Goal: Information Seeking & Learning: Learn about a topic

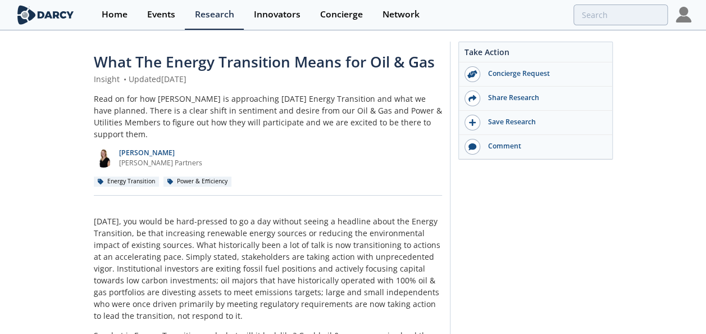
drag, startPoint x: 603, startPoint y: 0, endPoint x: 382, endPoint y: 117, distance: 250.4
click at [382, 117] on div "Read on for how [PERSON_NAME] is approaching [DATE] Energy Transition and what …" at bounding box center [268, 116] width 348 height 47
click at [382, 117] on div "Read on for how Darcy is approaching today's Energy Transition and what we have…" at bounding box center [268, 116] width 348 height 47
click at [383, 99] on div "Read on for how Darcy is approaching today's Energy Transition and what we have…" at bounding box center [268, 116] width 348 height 47
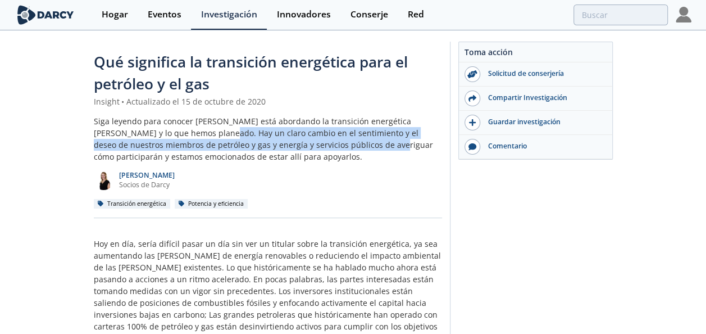
drag, startPoint x: 180, startPoint y: 133, endPoint x: 317, endPoint y: 144, distance: 137.0
click at [317, 144] on font "Siga leyendo para conocer cómo Darcy está abordando la transición energética de…" at bounding box center [263, 139] width 339 height 46
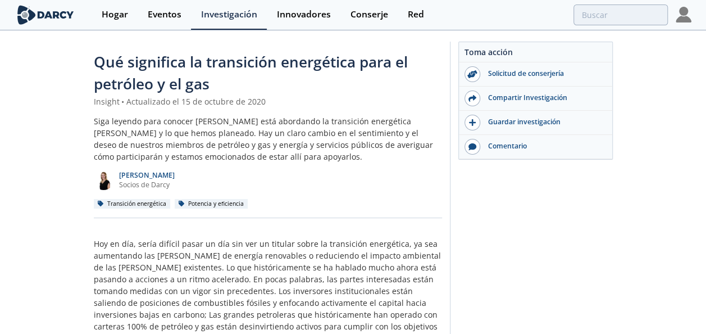
click at [161, 66] on span "Qué significa la transición energética para el petróleo y el gas" at bounding box center [251, 73] width 314 height 42
click at [181, 62] on span "Qué significa la transición energética para el petróleo y el gas" at bounding box center [251, 73] width 314 height 42
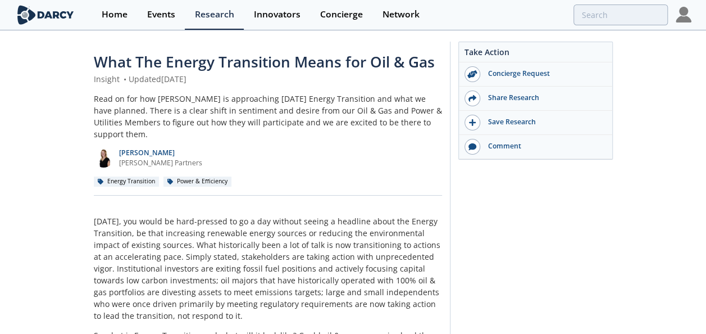
click at [395, 85] on div "What The Energy Transition Means for Oil & Gas Insight • Updated October 15, 20…" at bounding box center [268, 123] width 348 height 144
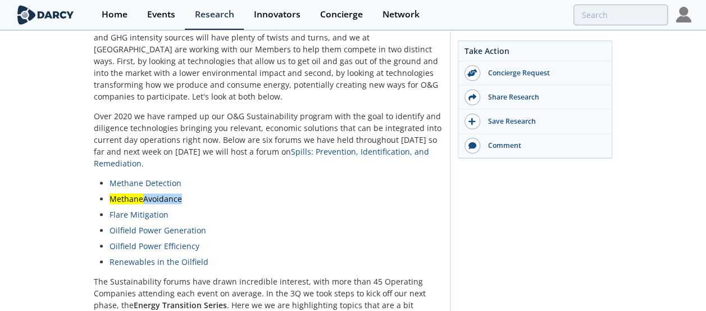
scroll to position [371, 0]
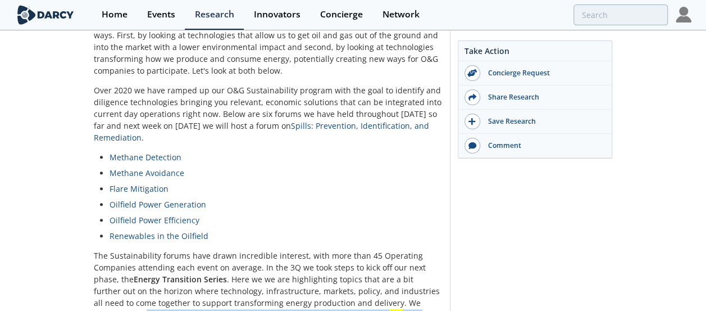
click at [359, 167] on ul "Methane Detection Methane Avoidance Flare Mitigation Oilfield Power Generation …" at bounding box center [268, 196] width 332 height 90
click at [364, 182] on li "Flare Mitigation" at bounding box center [271, 188] width 325 height 12
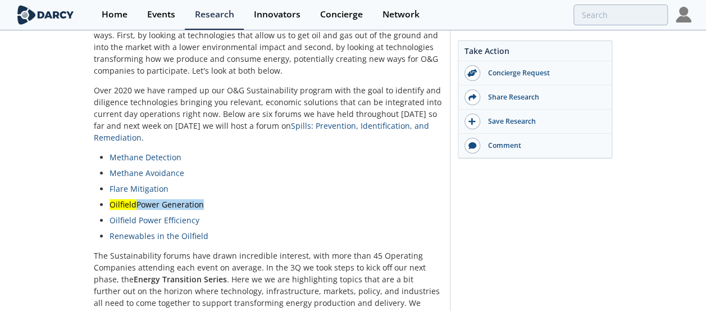
click at [360, 290] on p "The Sustainability forums have drawn incredible interest, with more than 45 Ope…" at bounding box center [268, 296] width 348 height 94
click at [343, 299] on p "The Sustainability forums have drawn incredible interest, with more than 45 Ope…" at bounding box center [268, 296] width 348 height 94
click at [344, 298] on p "The Sustainability forums have drawn incredible interest, with more than 45 Ope…" at bounding box center [268, 296] width 348 height 94
click at [339, 298] on p "The Sustainability forums have drawn incredible interest, with more than 45 Ope…" at bounding box center [268, 296] width 348 height 94
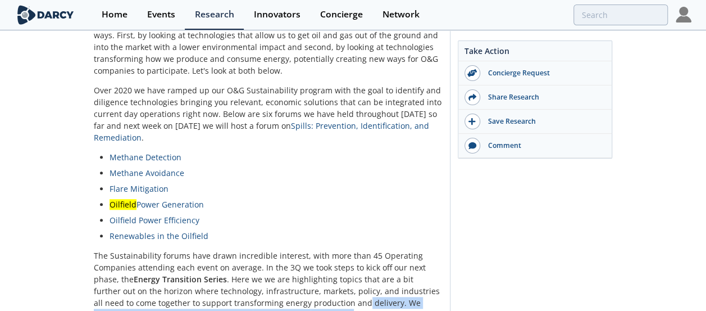
drag, startPoint x: 293, startPoint y: 304, endPoint x: 323, endPoint y: 296, distance: 31.2
click at [323, 296] on p "The Sustainability forums have drawn incredible interest, with more than 45 Ope…" at bounding box center [268, 296] width 348 height 94
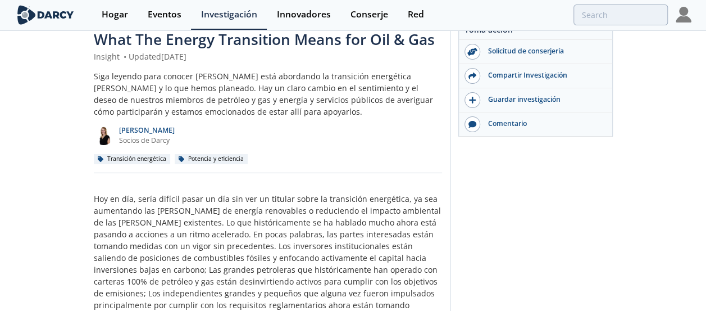
scroll to position [0, 0]
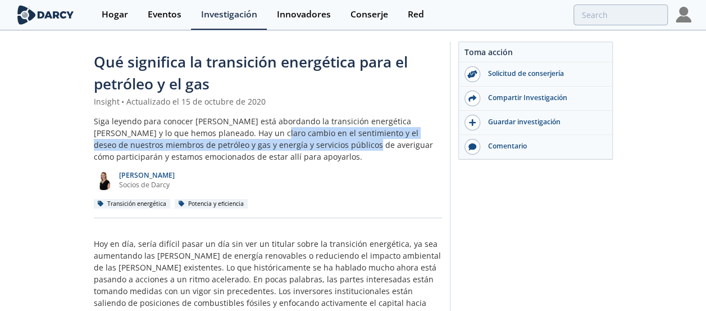
drag, startPoint x: 229, startPoint y: 130, endPoint x: 289, endPoint y: 144, distance: 61.2
click at [289, 144] on font "Siga leyendo para conocer cómo Darcy está abordando la transición energética de…" at bounding box center [263, 139] width 339 height 46
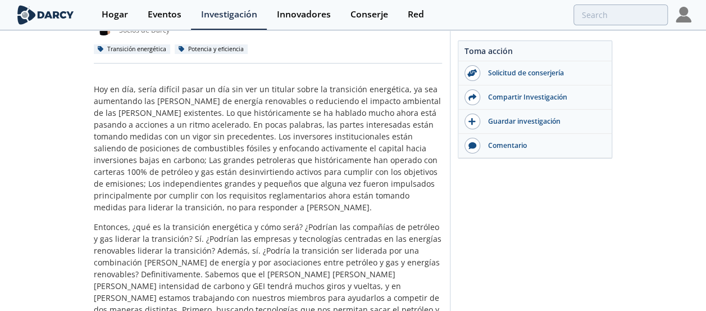
scroll to position [153, 0]
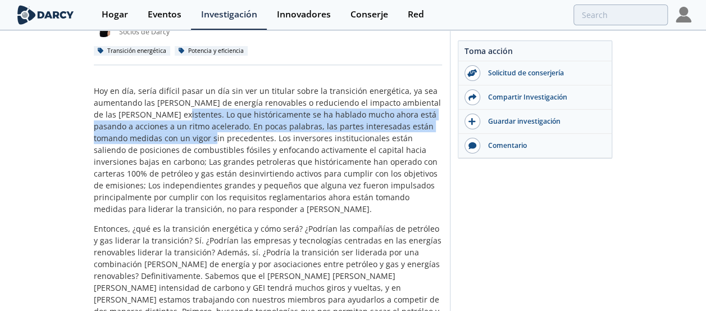
drag, startPoint x: 174, startPoint y: 112, endPoint x: 226, endPoint y: 138, distance: 58.5
click at [226, 138] on p "Hoy en día, sería difícil pasar un día sin ver un titular sobre la transición e…" at bounding box center [268, 150] width 348 height 130
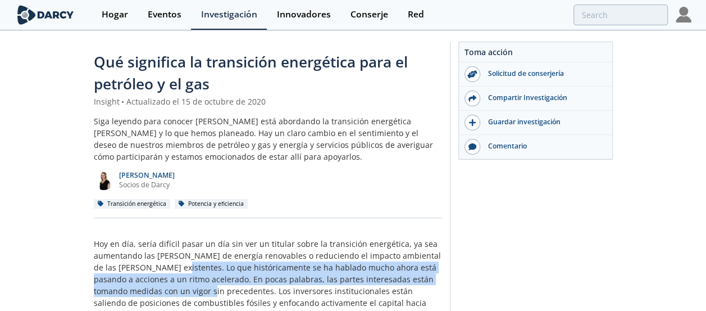
scroll to position [225, 0]
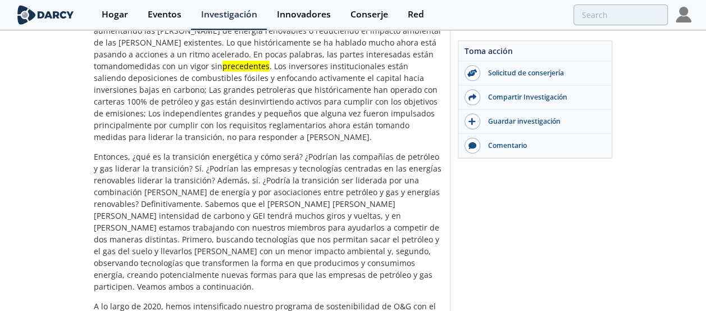
drag, startPoint x: 286, startPoint y: 47, endPoint x: 239, endPoint y: 68, distance: 51.5
click at [239, 68] on msreadoutspan "medidas con un vigor sin precedentes . Los inversores institucionales están sal…" at bounding box center [251, 72] width 314 height 22
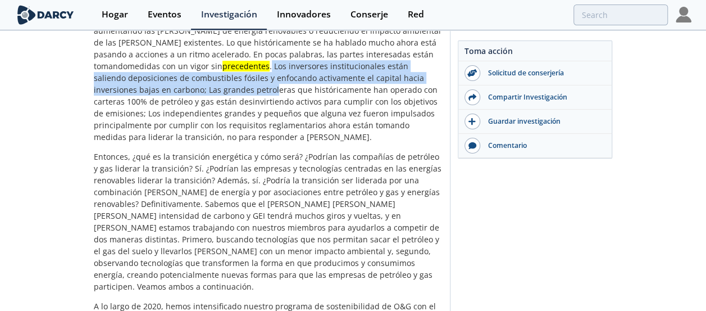
drag, startPoint x: 235, startPoint y: 64, endPoint x: 207, endPoint y: 93, distance: 40.1
click at [207, 93] on p "Hoy en día, sería difícil pasar un día sin ver un titular sobre la transición e…" at bounding box center [268, 78] width 348 height 130
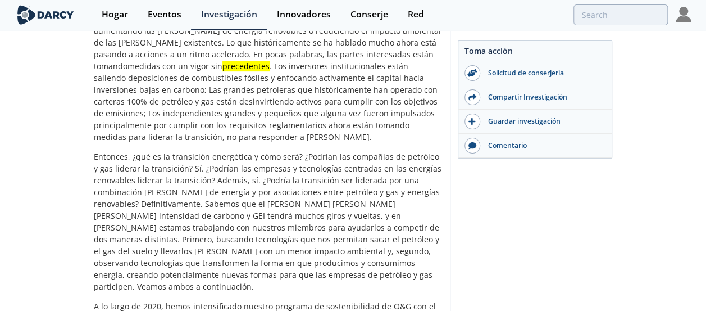
drag, startPoint x: 207, startPoint y: 93, endPoint x: 180, endPoint y: 104, distance: 28.9
click at [180, 104] on p "Hoy en día, sería difícil pasar un día sin ver un titular sobre la transición e…" at bounding box center [268, 78] width 348 height 130
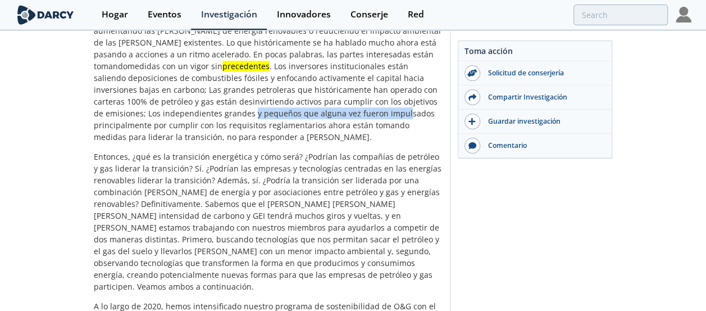
drag, startPoint x: 186, startPoint y: 111, endPoint x: 334, endPoint y: 115, distance: 147.7
click at [334, 115] on p "Hoy en día, sería difícil pasar un día sin ver un titular sobre la transición e…" at bounding box center [268, 78] width 348 height 130
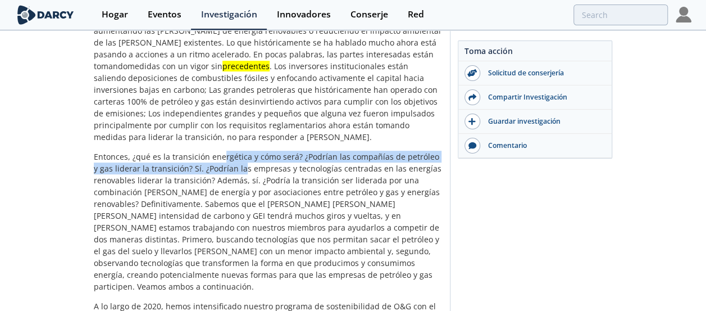
drag, startPoint x: 222, startPoint y: 147, endPoint x: 234, endPoint y: 174, distance: 28.7
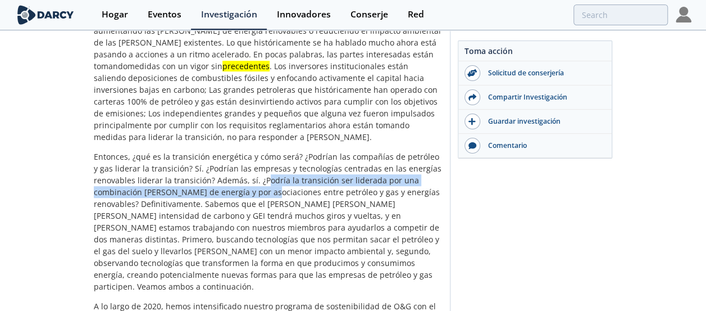
drag, startPoint x: 262, startPoint y: 178, endPoint x: 264, endPoint y: 189, distance: 11.4
click at [264, 189] on p "Entonces, ¿qué es la transición energética y cómo será? ¿Podrían las compañías …" at bounding box center [268, 220] width 348 height 141
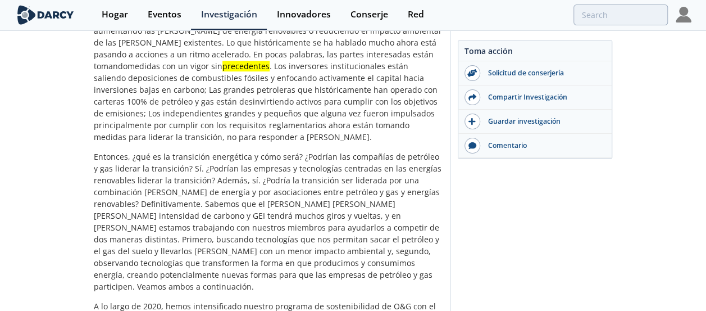
drag, startPoint x: 264, startPoint y: 189, endPoint x: 223, endPoint y: 200, distance: 42.0
click at [223, 200] on p "Entonces, ¿qué es la transición energética y cómo será? ¿Podrían las compañías …" at bounding box center [268, 220] width 348 height 141
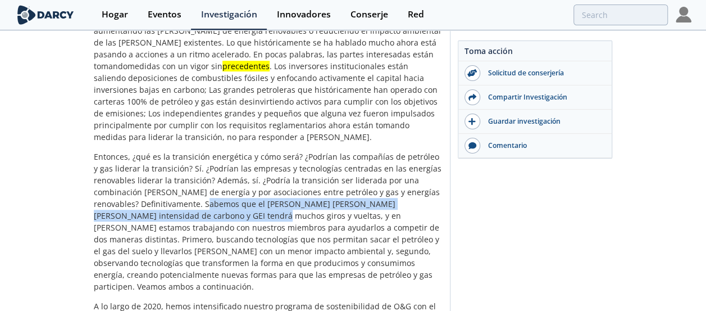
drag, startPoint x: 219, startPoint y: 204, endPoint x: 222, endPoint y: 209, distance: 6.5
click at [222, 209] on p "Entonces, ¿qué es la transición energética y cómo será? ¿Podrían las compañías …" at bounding box center [268, 220] width 348 height 141
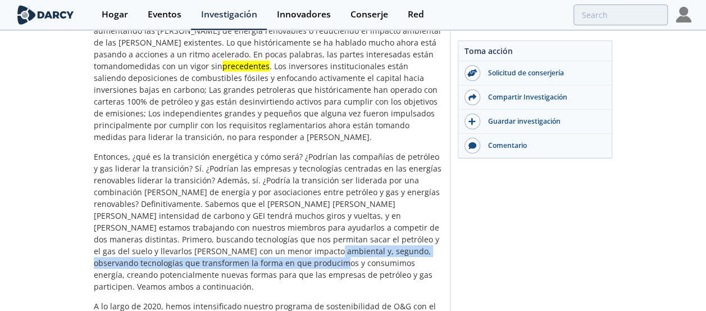
drag, startPoint x: 214, startPoint y: 249, endPoint x: 223, endPoint y: 268, distance: 21.1
click at [223, 268] on p "Entonces, ¿qué es la transición energética y cómo será? ¿Podrían las compañías …" at bounding box center [268, 220] width 348 height 141
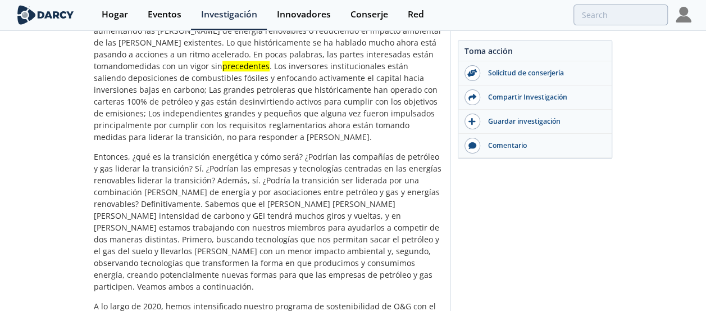
click at [254, 243] on p "Entonces, ¿qué es la transición energética y cómo será? ¿Podrían las compañías …" at bounding box center [268, 220] width 348 height 141
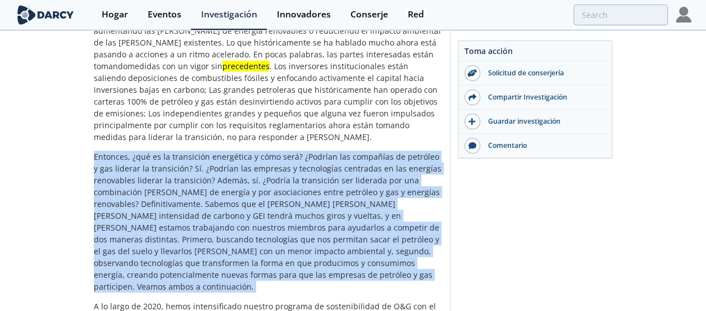
click at [254, 243] on p "Entonces, ¿qué es la transición energética y cómo será? ¿Podrían las compañías …" at bounding box center [268, 220] width 348 height 141
drag, startPoint x: 254, startPoint y: 243, endPoint x: 194, endPoint y: 253, distance: 61.0
click at [194, 253] on p "Entonces, ¿qué es la transición energética y cómo será? ¿Podrían las compañías …" at bounding box center [268, 220] width 348 height 141
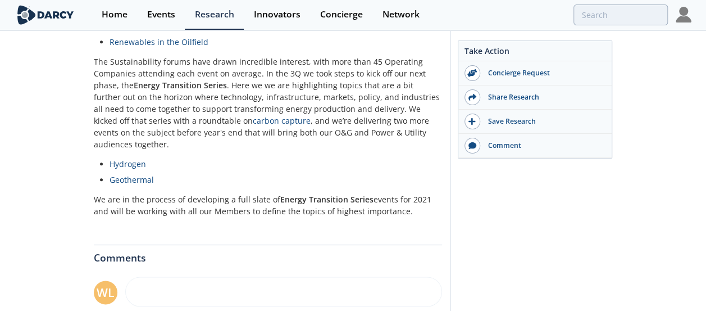
scroll to position [340, 0]
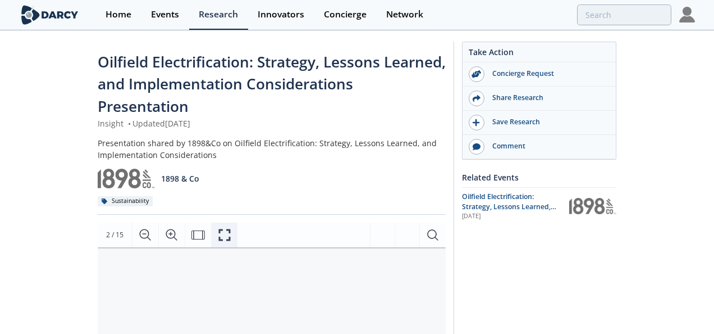
click at [229, 231] on icon "Fullscreen" at bounding box center [224, 234] width 13 height 13
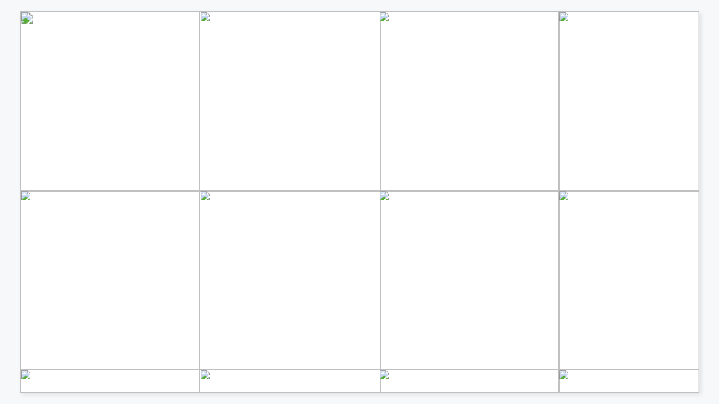
click at [435, 134] on span "Why You Should Listen" at bounding box center [393, 131] width 159 height 16
drag, startPoint x: 576, startPoint y: 172, endPoint x: 610, endPoint y: 157, distance: 37.5
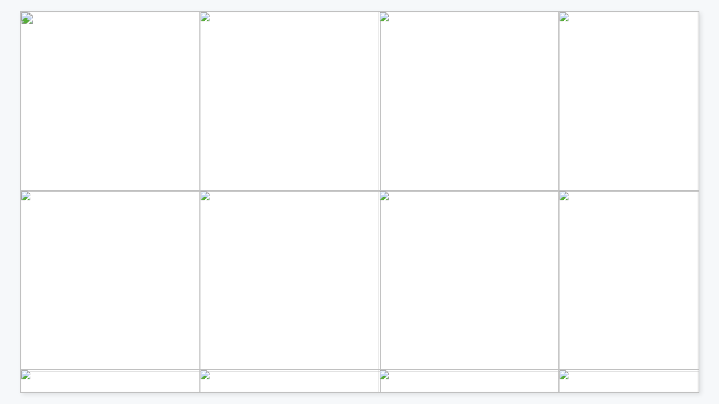
drag, startPoint x: 593, startPoint y: 131, endPoint x: 617, endPoint y: 162, distance: 38.5
drag, startPoint x: 622, startPoint y: 162, endPoint x: 629, endPoint y: 165, distance: 8.0
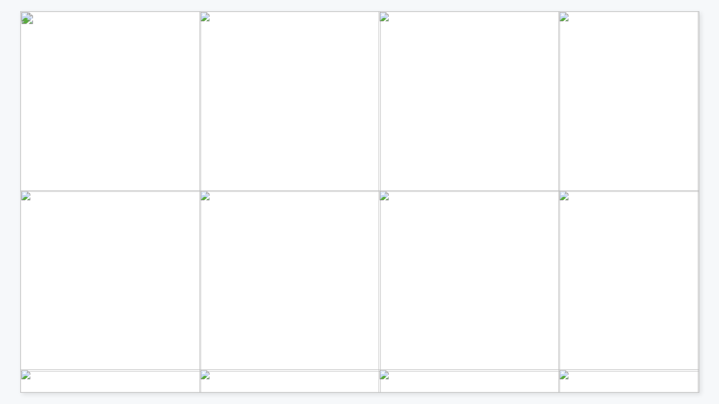
click at [574, 280] on span "Scope 2/3" at bounding box center [582, 284] width 63 height 14
click at [392, 273] on span "Rules, Compare the" at bounding box center [353, 275] width 121 height 14
click at [208, 273] on span "drilling" at bounding box center [203, 277] width 38 height 14
drag, startPoint x: 171, startPoint y: 256, endPoint x: 214, endPoint y: 249, distance: 43.8
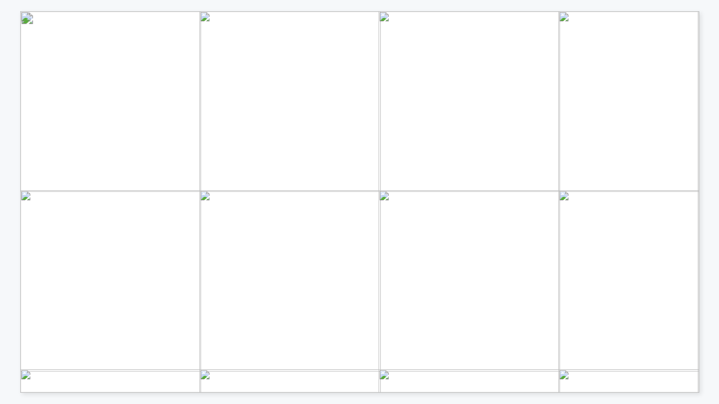
click at [448, 11] on span "Things to Watch: Know the Characteristics of Your Field Is it a near - term or …" at bounding box center [448, 11] width 0 height 0
drag, startPoint x: 214, startPoint y: 249, endPoint x: 214, endPoint y: 259, distance: 10.1
click at [214, 259] on span "Compression, enhanced" at bounding box center [157, 259] width 149 height 14
drag, startPoint x: 176, startPoint y: 259, endPoint x: 234, endPoint y: 258, distance: 57.8
click at [232, 258] on span "Compression, enhanced" at bounding box center [157, 259] width 149 height 14
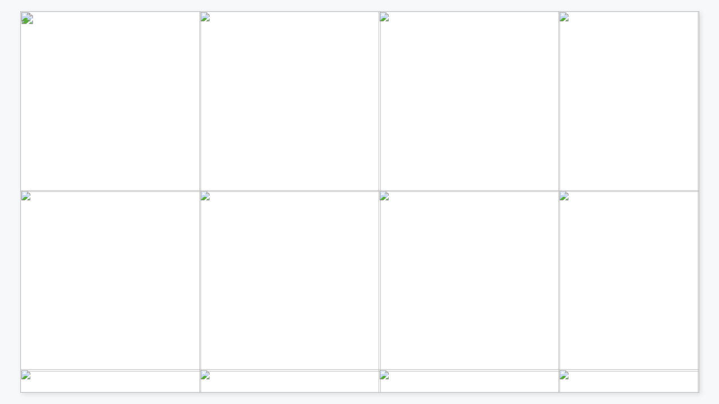
drag, startPoint x: 234, startPoint y: 258, endPoint x: 175, endPoint y: 257, distance: 59.5
click at [175, 256] on span "Compression, enhanced" at bounding box center [157, 259] width 149 height 14
drag, startPoint x: 170, startPoint y: 261, endPoint x: 235, endPoint y: 254, distance: 65.4
click at [232, 254] on span "Compression, enhanced" at bounding box center [157, 259] width 149 height 14
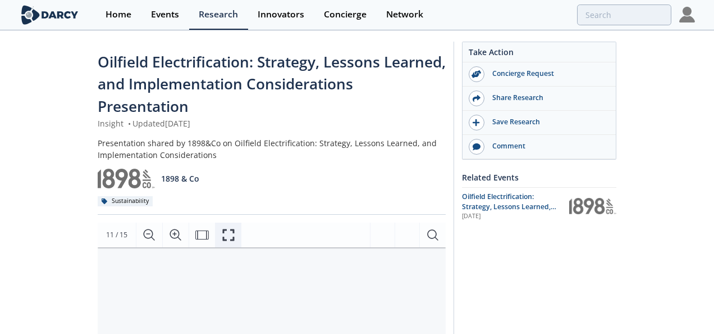
click at [229, 229] on icon "Fullscreen" at bounding box center [228, 234] width 13 height 13
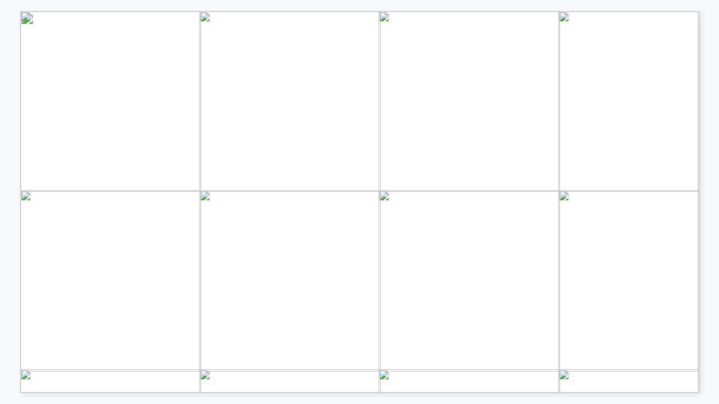
drag, startPoint x: 302, startPoint y: 170, endPoint x: 408, endPoint y: 190, distance: 108.6
click at [408, 11] on p "Oil, Gas, changing mixed over the life" at bounding box center [447, 11] width 855 height 0
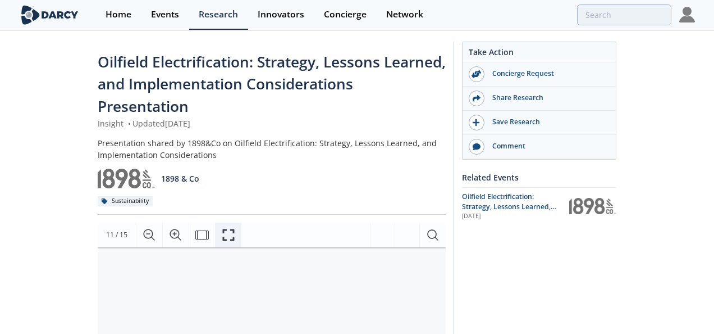
click at [223, 237] on icon "Fullscreen" at bounding box center [228, 234] width 13 height 13
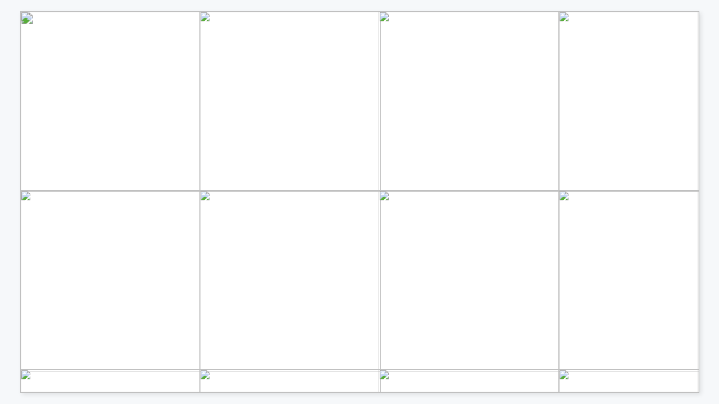
drag, startPoint x: 299, startPoint y: 166, endPoint x: 409, endPoint y: 189, distance: 112.4
click at [409, 11] on p "Oil, Gas, changing mixed over the life" at bounding box center [447, 11] width 855 height 0
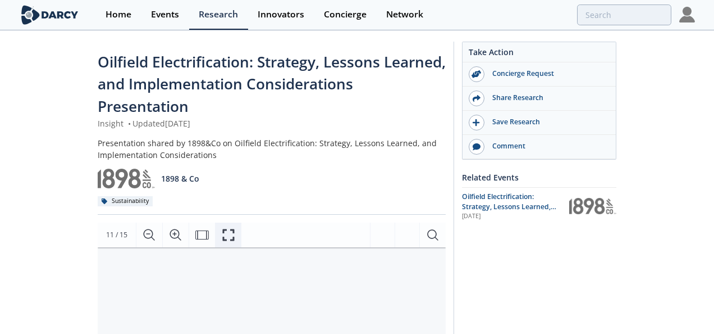
click at [236, 232] on button "Fullscreen" at bounding box center [228, 234] width 26 height 25
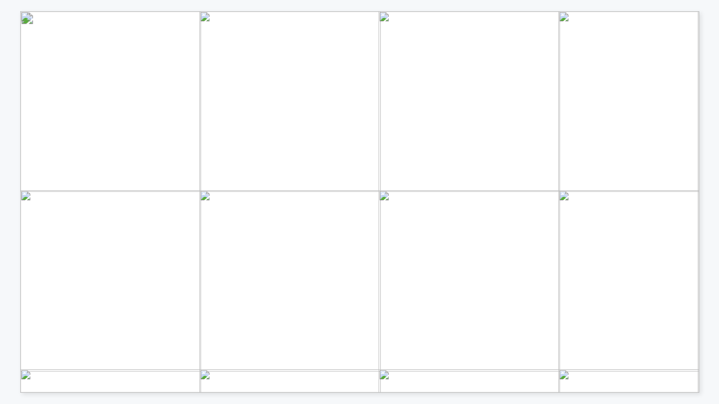
drag, startPoint x: 296, startPoint y: 169, endPoint x: 409, endPoint y: 188, distance: 113.8
click at [409, 11] on p "Oil, Gas, changing mixed over the life" at bounding box center [447, 11] width 855 height 0
click at [433, 118] on span "Página 11" at bounding box center [492, 328] width 905 height 509
drag, startPoint x: 394, startPoint y: 189, endPoint x: 346, endPoint y: 174, distance: 50.1
click at [346, 174] on span "Oil, Gas, changing" at bounding box center [352, 171] width 112 height 14
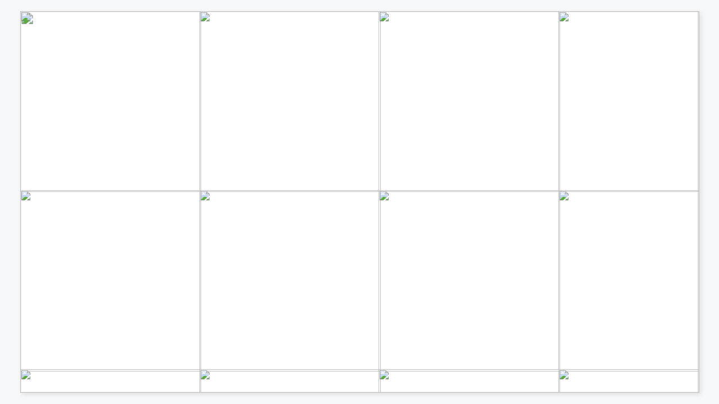
click at [346, 174] on span "Oil, Gas, changing" at bounding box center [352, 171] width 112 height 14
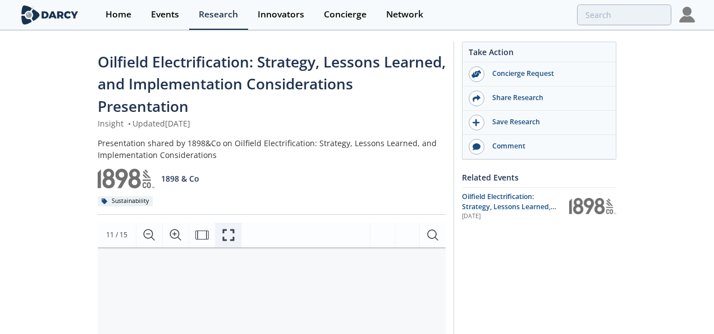
click at [225, 232] on icon "Fullscreen" at bounding box center [228, 234] width 13 height 13
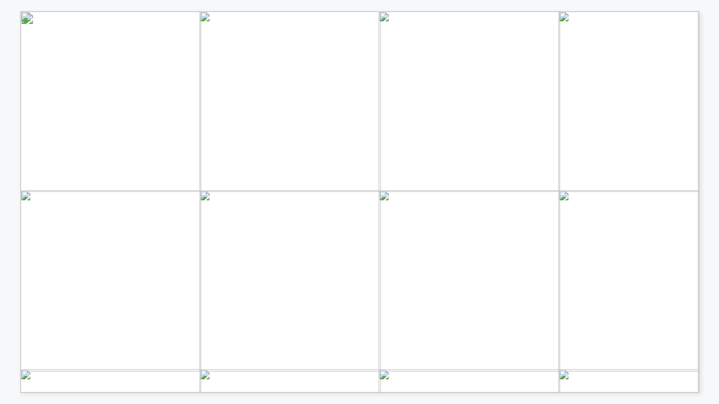
drag, startPoint x: 85, startPoint y: 259, endPoint x: 184, endPoint y: 287, distance: 102.0
click at [184, 11] on p "Compression, enhanced oil recovery, e - drilling potential" at bounding box center [447, 11] width 855 height 0
drag, startPoint x: 184, startPoint y: 287, endPoint x: 288, endPoint y: 109, distance: 206.4
click at [288, 109] on span "Página 11" at bounding box center [492, 328] width 905 height 509
drag, startPoint x: 69, startPoint y: 51, endPoint x: 313, endPoint y: 90, distance: 247.9
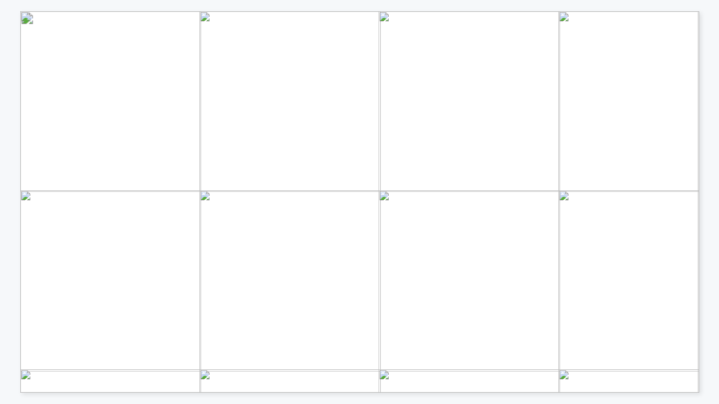
click at [313, 11] on h2 "Things to Watch: Commercial Decision not Technical Decision" at bounding box center [447, 11] width 855 height 0
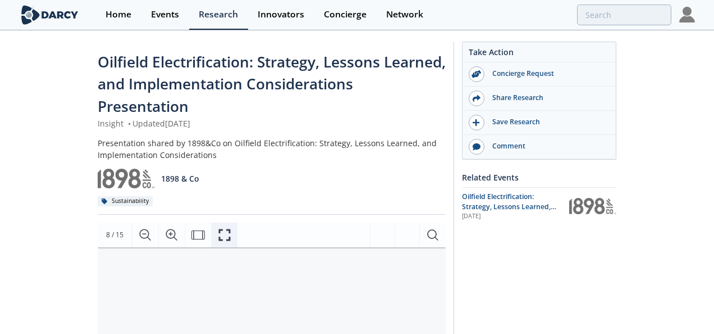
click at [221, 240] on icon "Fullscreen" at bounding box center [224, 234] width 13 height 13
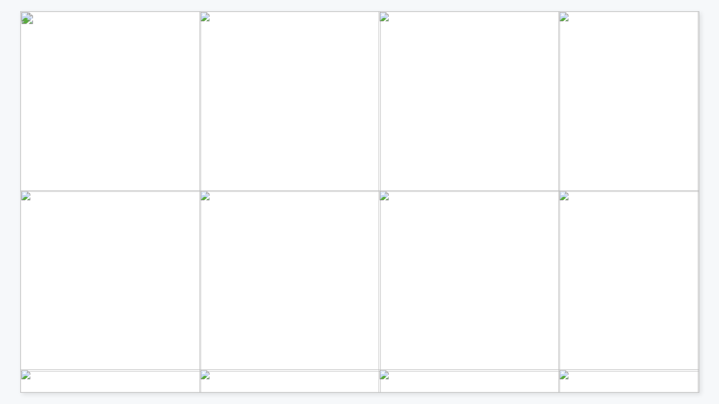
drag, startPoint x: 238, startPoint y: 245, endPoint x: 177, endPoint y: 173, distance: 94.0
click at [448, 11] on span "Must Be Technology Agnostic: Derivative Metric Comparison ($/MVA, Break - Even …" at bounding box center [448, 11] width 0 height 0
drag, startPoint x: 242, startPoint y: 245, endPoint x: 197, endPoint y: 185, distance: 74.9
click at [448, 11] on span "Must Be Technology Agnostic: Derivative Metric Comparison ($/MVA, Break - Even …" at bounding box center [448, 11] width 0 height 0
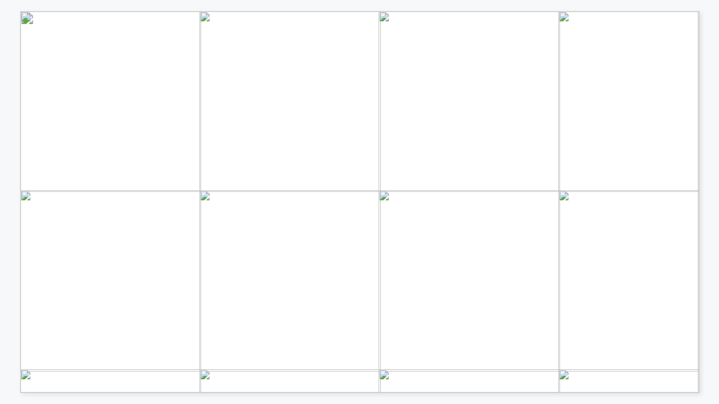
drag, startPoint x: 197, startPoint y: 185, endPoint x: 235, endPoint y: 243, distance: 69.3
click at [235, 243] on span "Comparison" at bounding box center [200, 243] width 76 height 13
drag, startPoint x: 237, startPoint y: 247, endPoint x: 188, endPoint y: 181, distance: 82.3
click at [448, 11] on span "Must Be Technology Agnostic: Derivative Metric Comparison ($/MVA, Break - Even …" at bounding box center [448, 11] width 0 height 0
drag, startPoint x: 188, startPoint y: 181, endPoint x: 186, endPoint y: 191, distance: 10.8
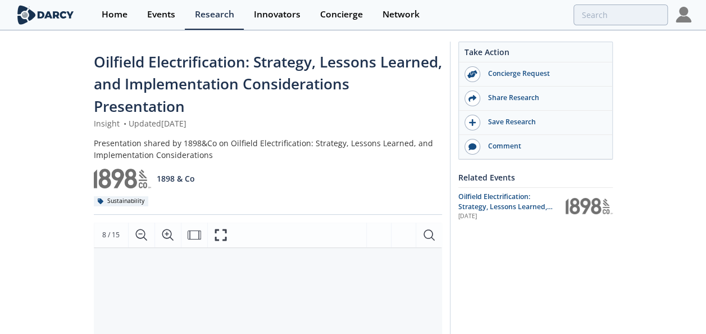
click at [229, 77] on span "Oilfield Electrification: Strategy, Lessons Learned, and Implementation Conside…" at bounding box center [268, 84] width 348 height 65
click at [266, 85] on span "Oilfield Electrification: Strategy, Lessons Learned, and Implementation Conside…" at bounding box center [268, 84] width 348 height 65
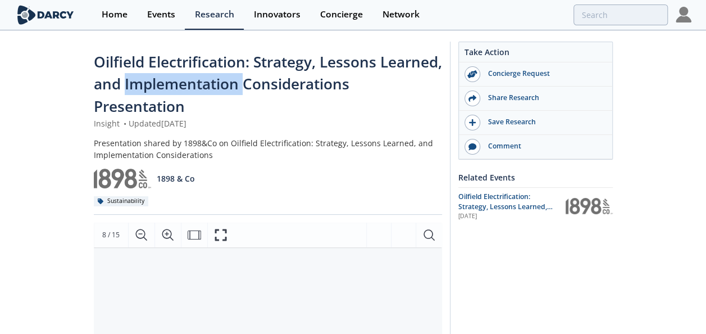
click at [266, 85] on span "Oilfield Electrification: Strategy, Lessons Learned, and Implementation Conside…" at bounding box center [268, 84] width 348 height 65
drag, startPoint x: 266, startPoint y: 85, endPoint x: 249, endPoint y: 92, distance: 17.8
click at [249, 92] on span "Oilfield Electrification: Strategy, Lessons Learned, and Implementation Conside…" at bounding box center [268, 84] width 348 height 65
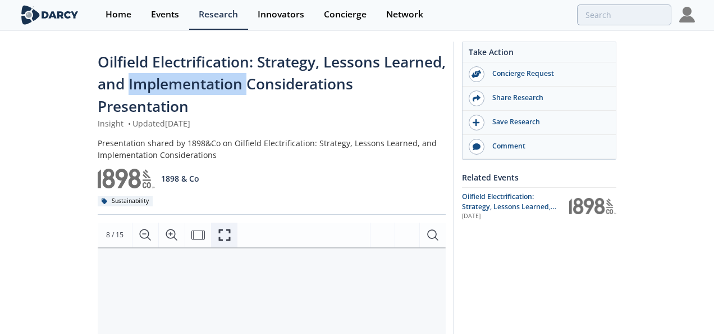
click at [231, 232] on button "Fullscreen" at bounding box center [224, 234] width 26 height 25
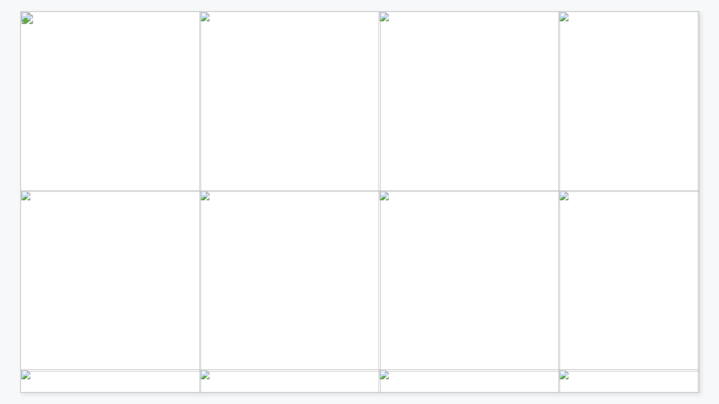
drag, startPoint x: 233, startPoint y: 244, endPoint x: 194, endPoint y: 195, distance: 61.9
click at [448, 11] on span "Must Be Technology Agnostic: Derivative Metric Comparison ($/MVA, Break - Even …" at bounding box center [448, 11] width 0 height 0
drag, startPoint x: 236, startPoint y: 241, endPoint x: 175, endPoint y: 168, distance: 95.3
click at [448, 11] on span "Must Be Technology Agnostic: Derivative Metric Comparison ($/MVA, Break - Even …" at bounding box center [448, 11] width 0 height 0
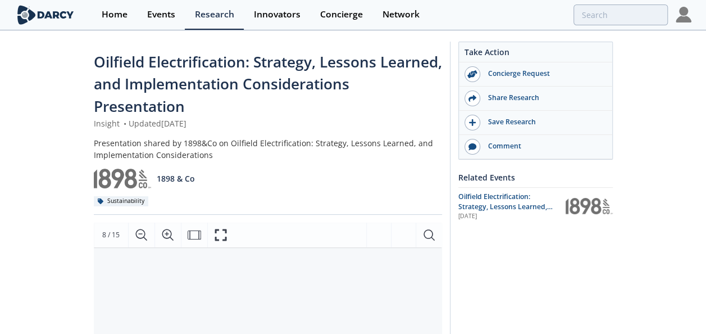
click at [254, 93] on span "Oilfield Electrification: Strategy, Lessons Learned, and Implementation Conside…" at bounding box center [268, 84] width 348 height 65
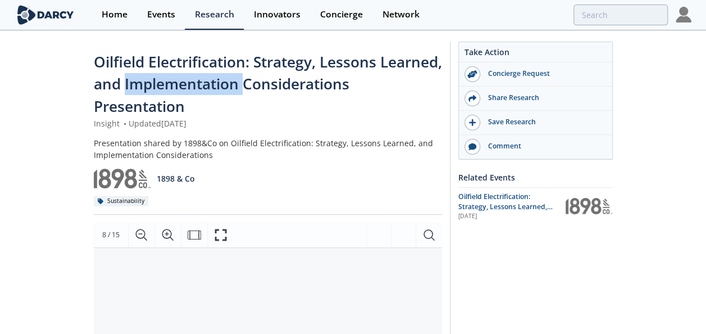
click at [254, 93] on span "Oilfield Electrification: Strategy, Lessons Learned, and Implementation Conside…" at bounding box center [268, 84] width 348 height 65
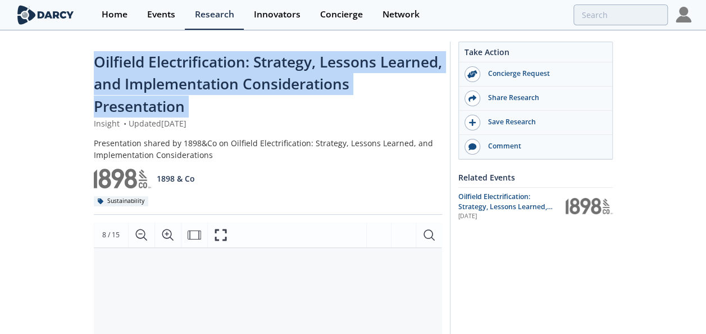
click at [254, 93] on span "Oilfield Electrification: Strategy, Lessons Learned, and Implementation Conside…" at bounding box center [268, 84] width 348 height 65
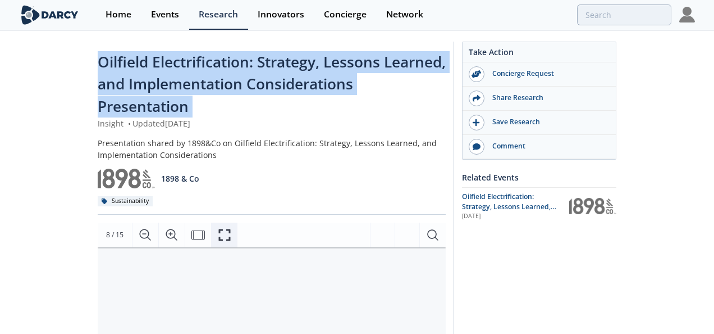
click at [220, 236] on icon "Fullscreen" at bounding box center [224, 234] width 13 height 13
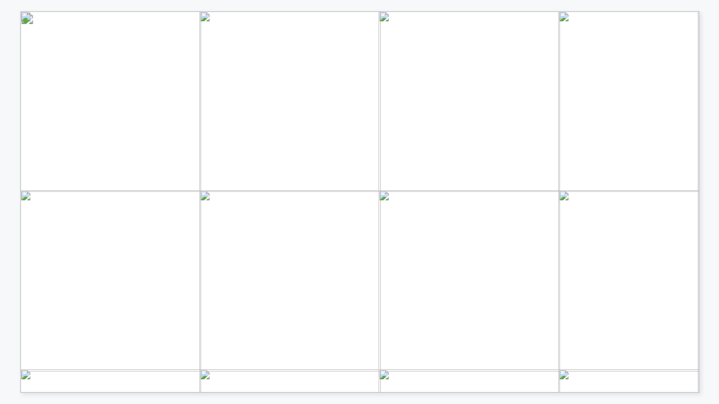
click at [208, 237] on span "Comparison" at bounding box center [200, 243] width 76 height 13
drag, startPoint x: 223, startPoint y: 208, endPoint x: 178, endPoint y: 176, distance: 55.9
click at [178, 11] on p "Must Be Technology Agnostic:" at bounding box center [447, 11] width 855 height 0
